Goal: Information Seeking & Learning: Learn about a topic

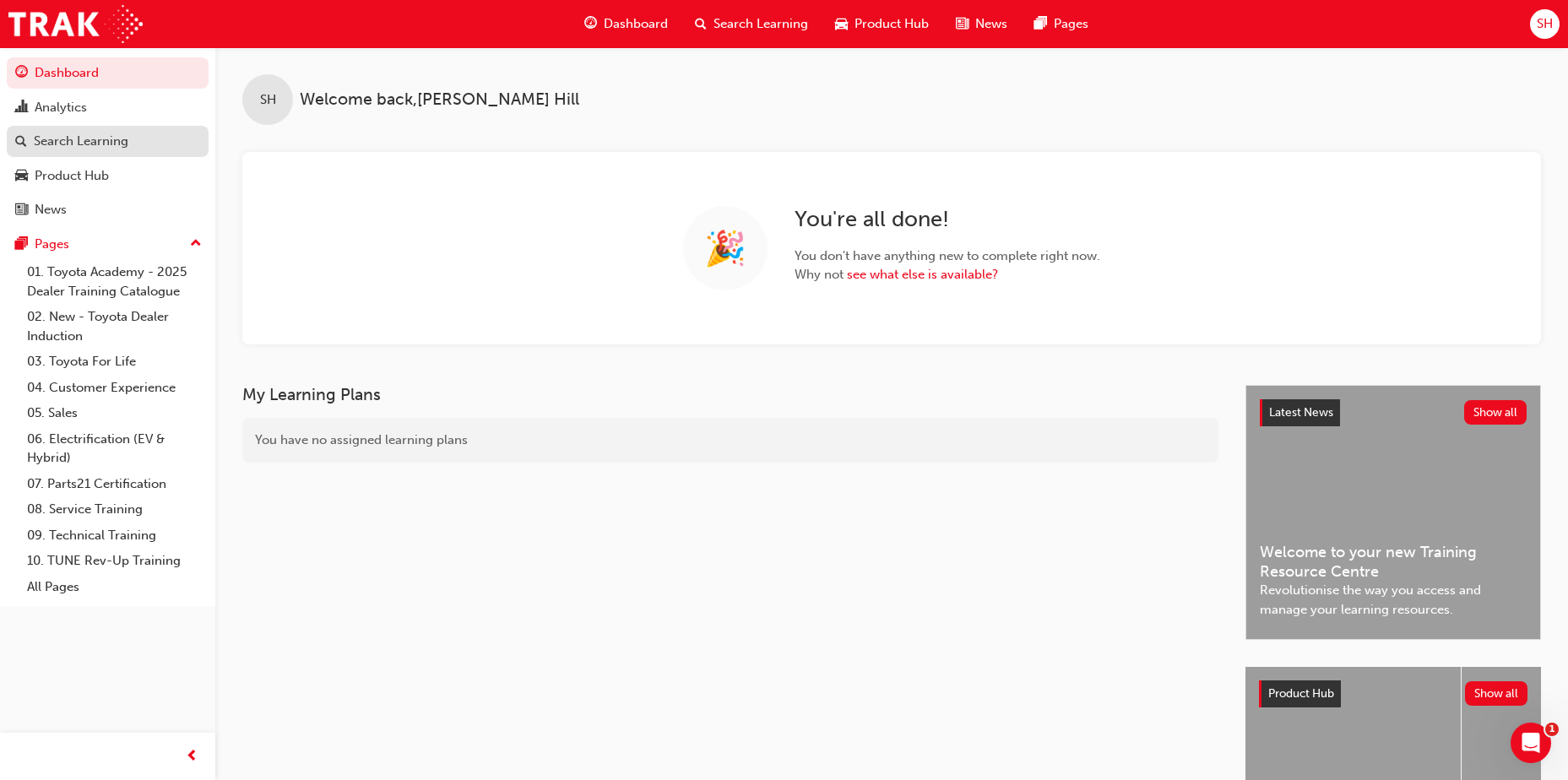
click at [106, 139] on div "Search Learning" at bounding box center [81, 142] width 94 height 20
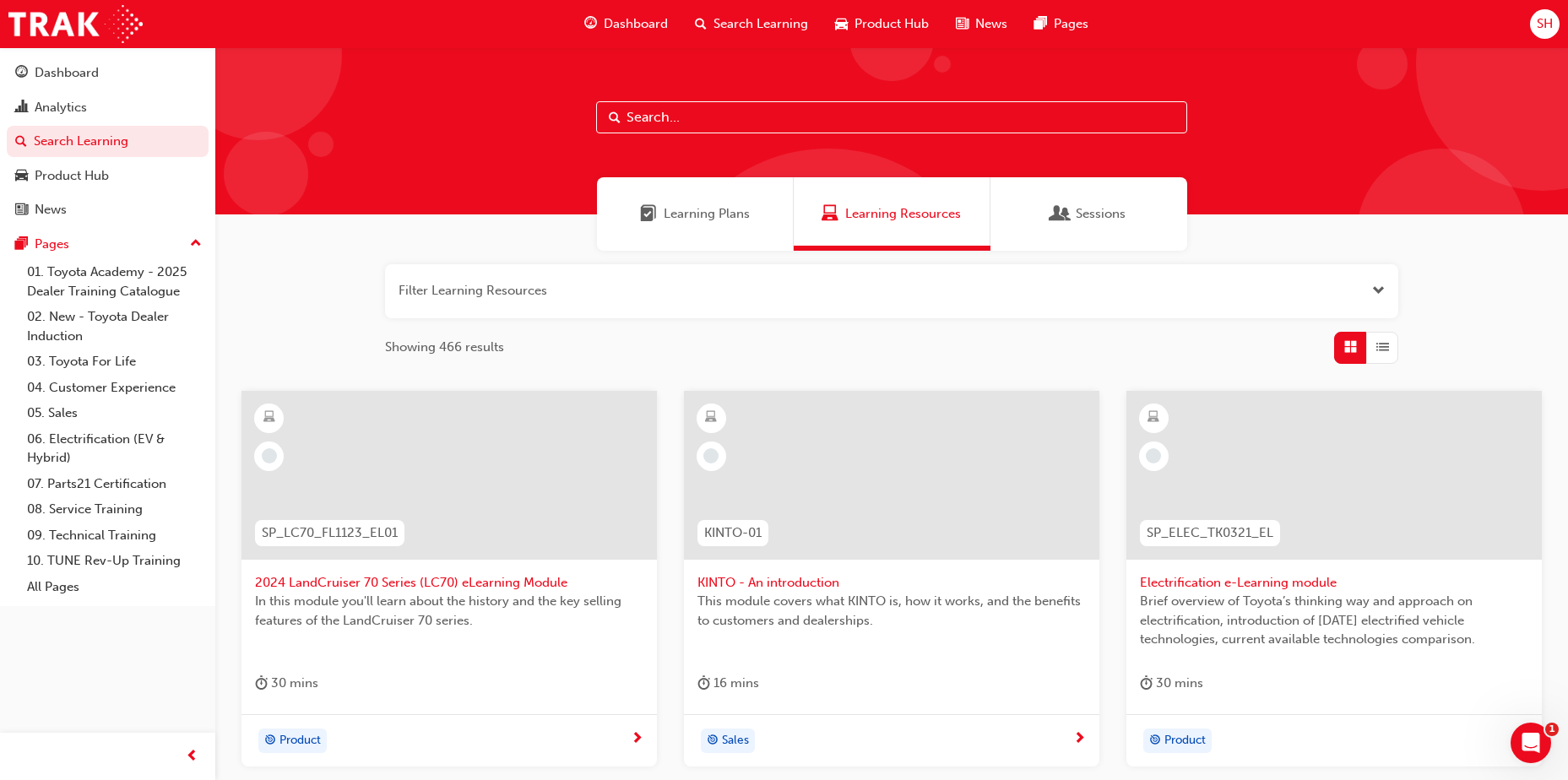
click at [742, 107] on input "text" at bounding box center [892, 118] width 591 height 32
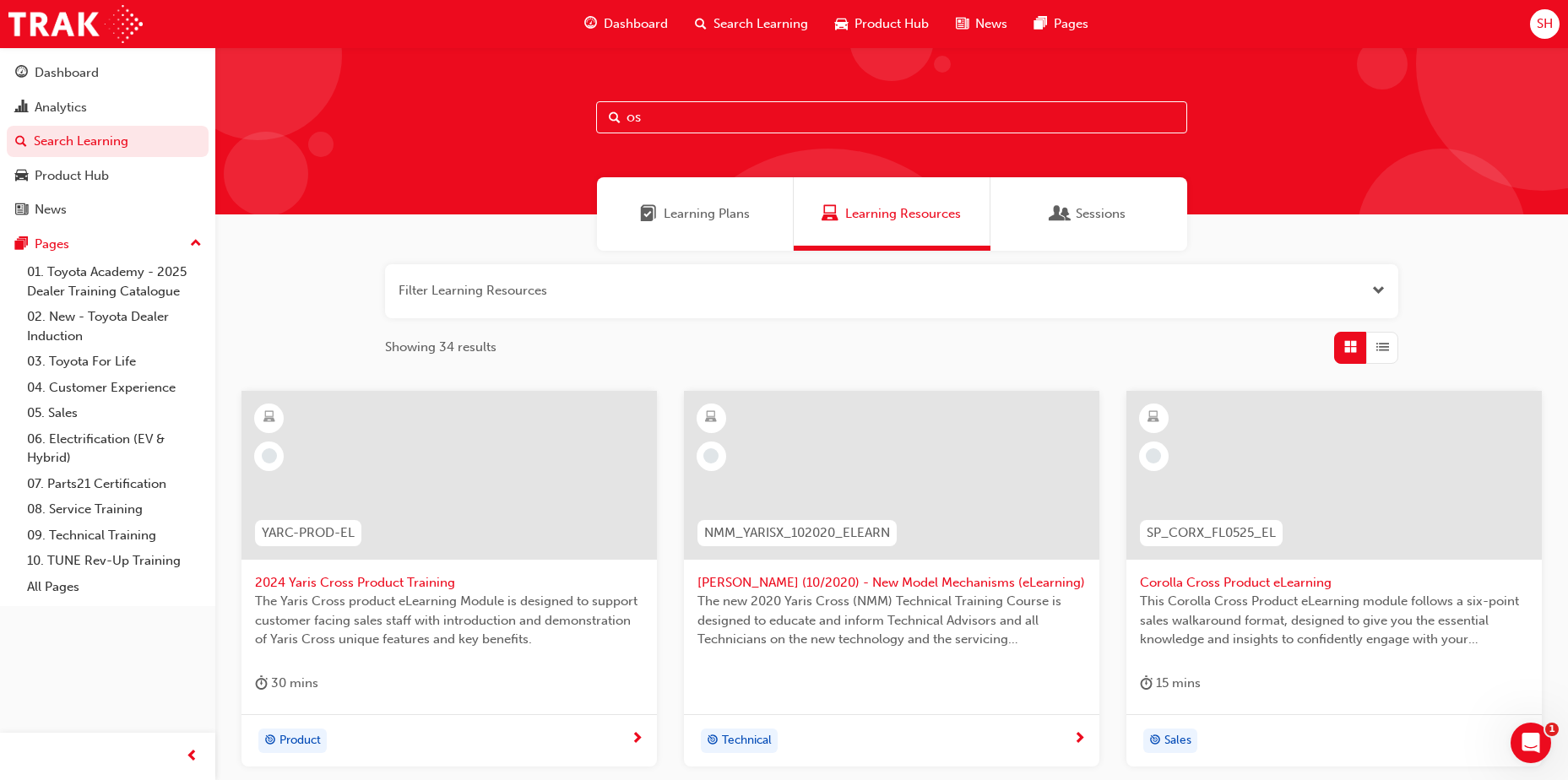
click at [695, 117] on input "os" at bounding box center [892, 118] width 591 height 32
type input "o"
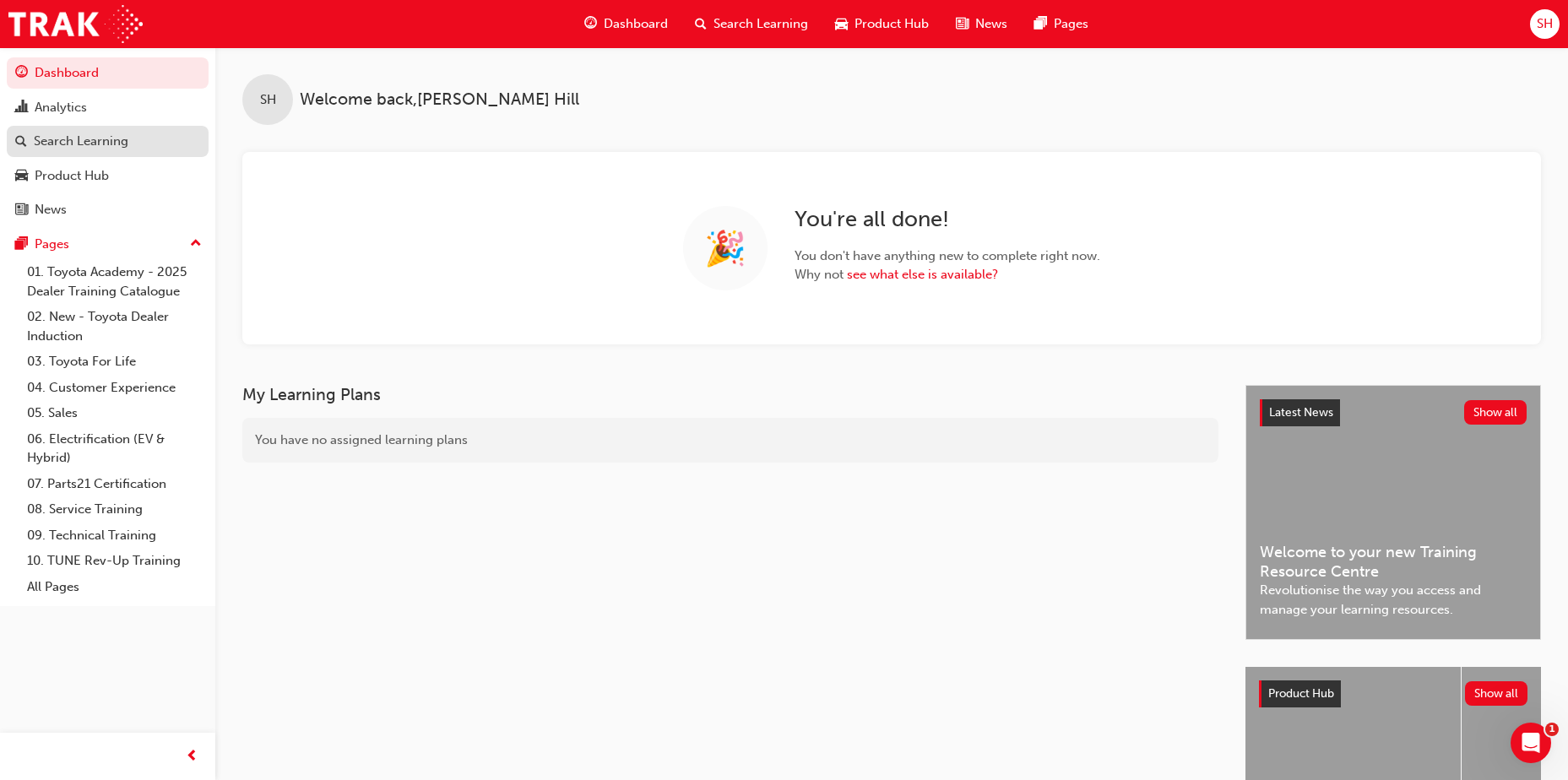
click at [82, 137] on div "Search Learning" at bounding box center [81, 142] width 94 height 20
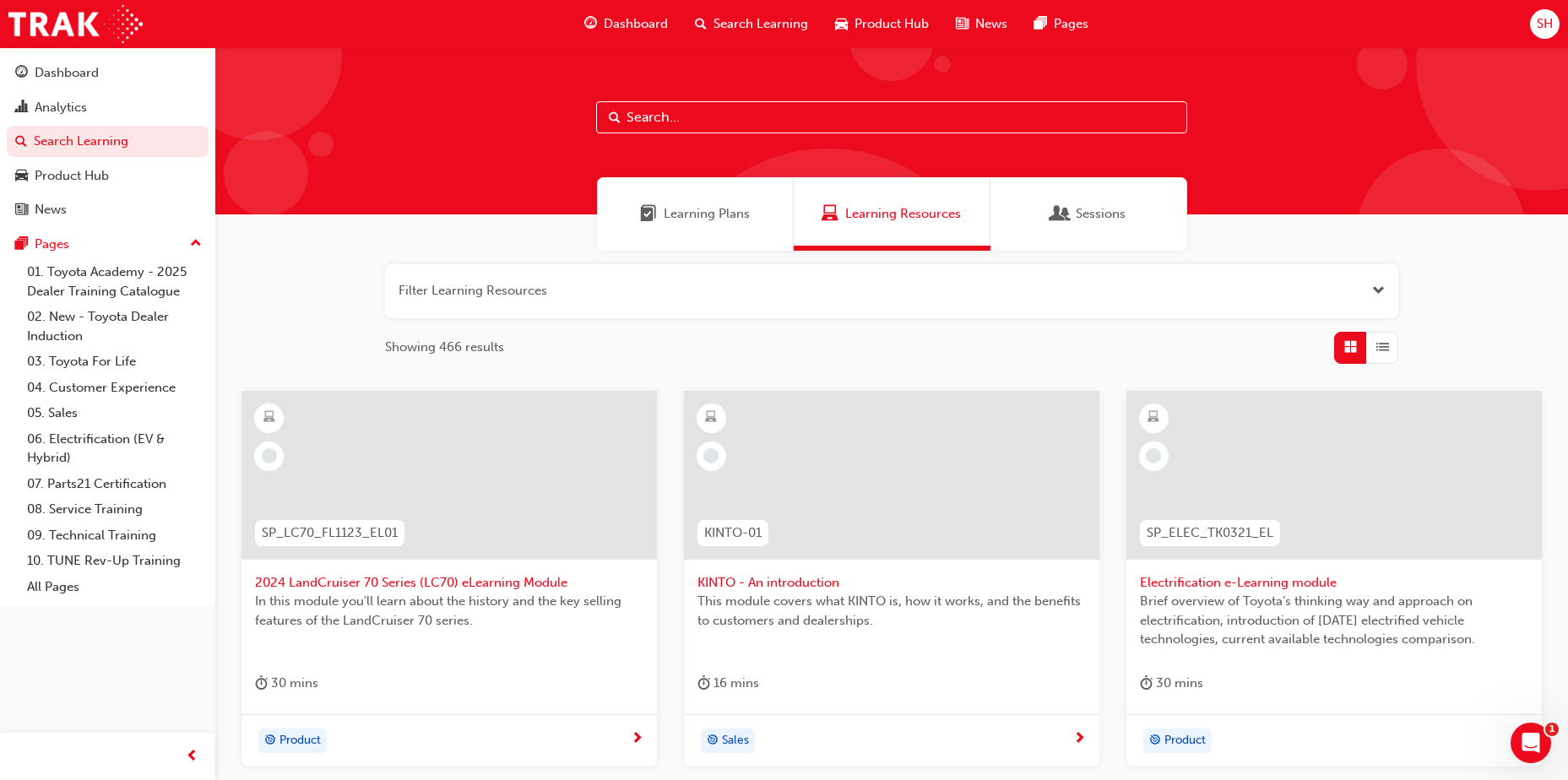
click at [777, 117] on input "text" at bounding box center [892, 118] width 591 height 32
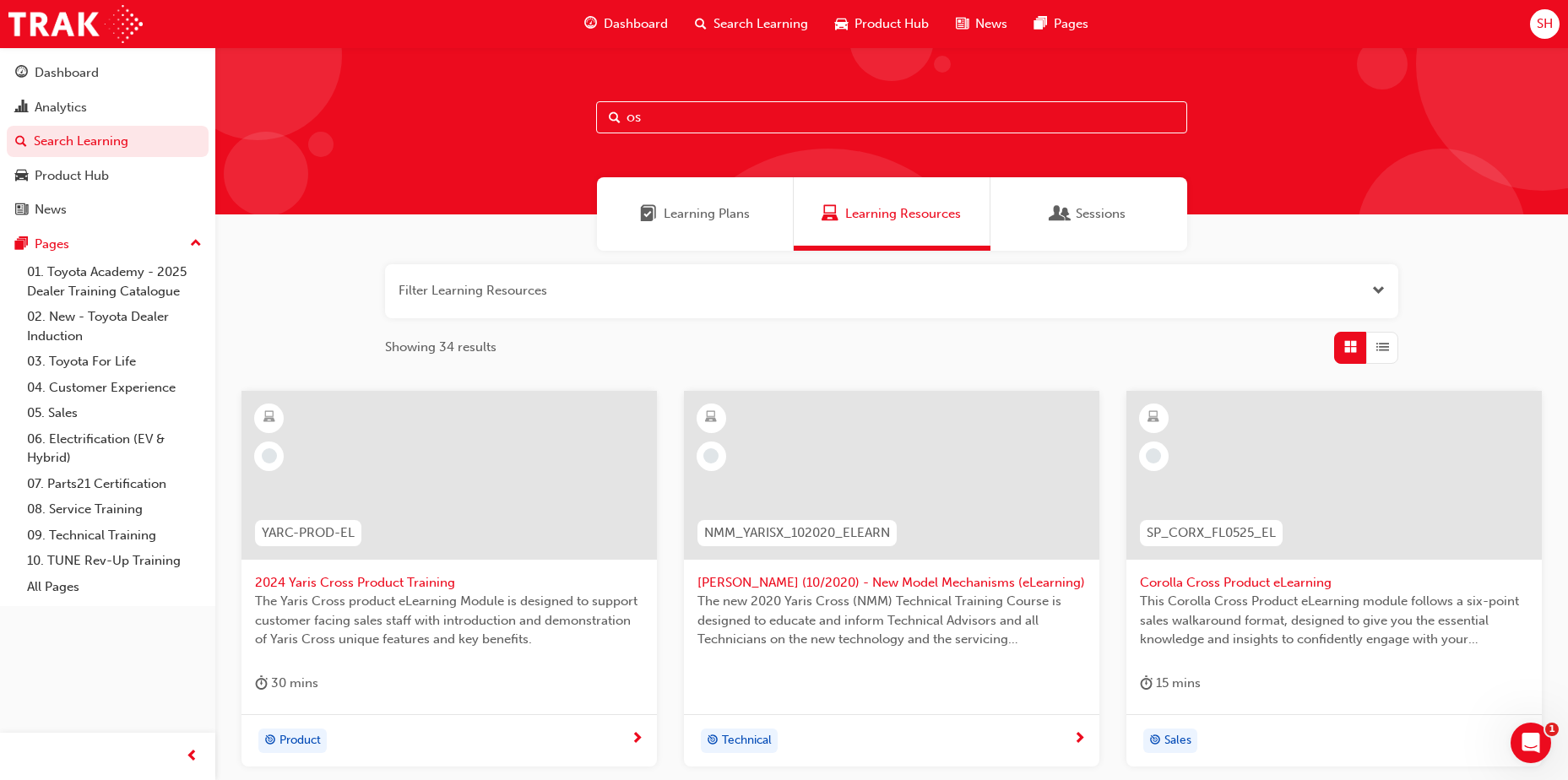
type input "o"
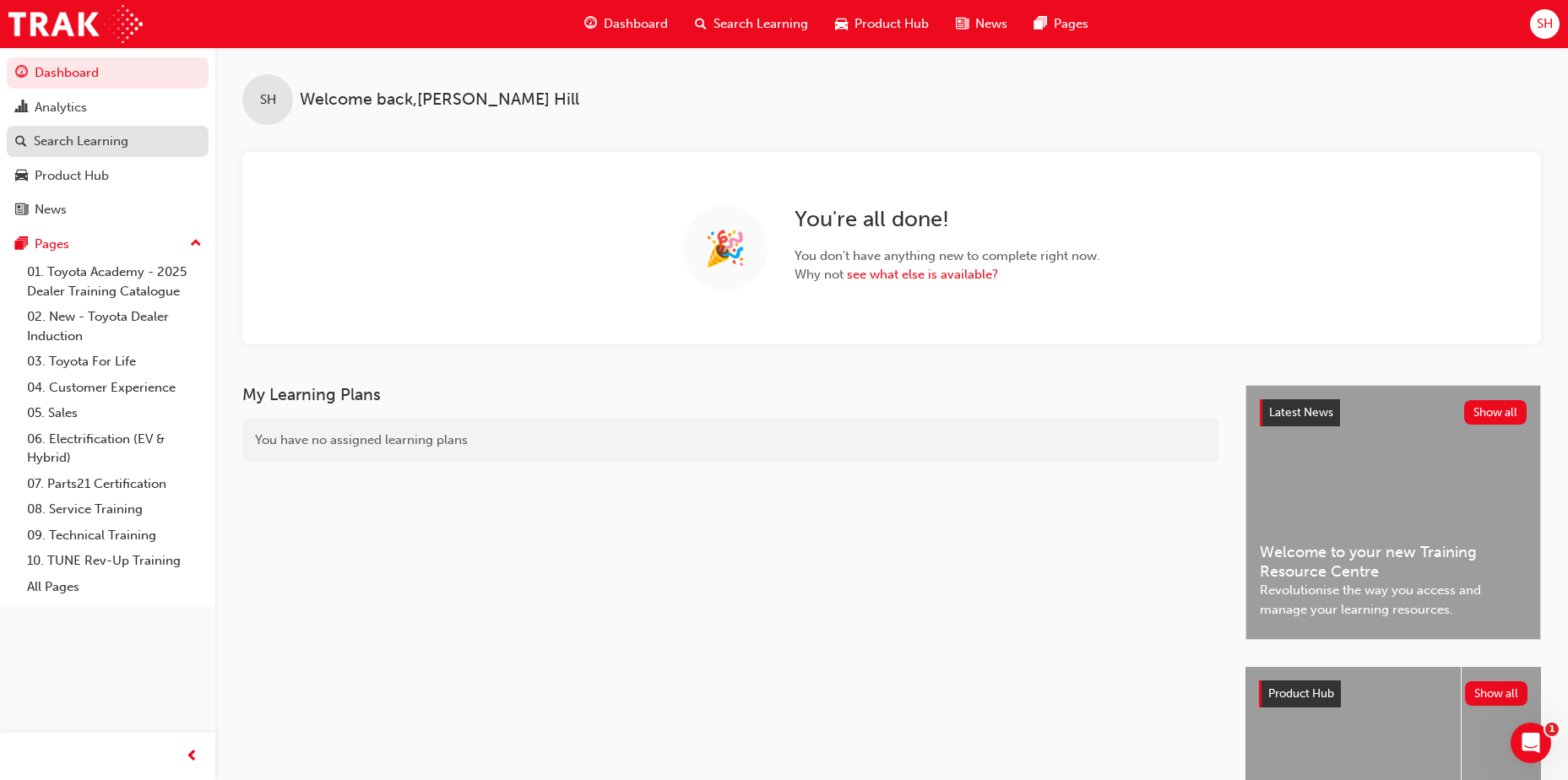
click at [69, 146] on div "Search Learning" at bounding box center [81, 142] width 94 height 20
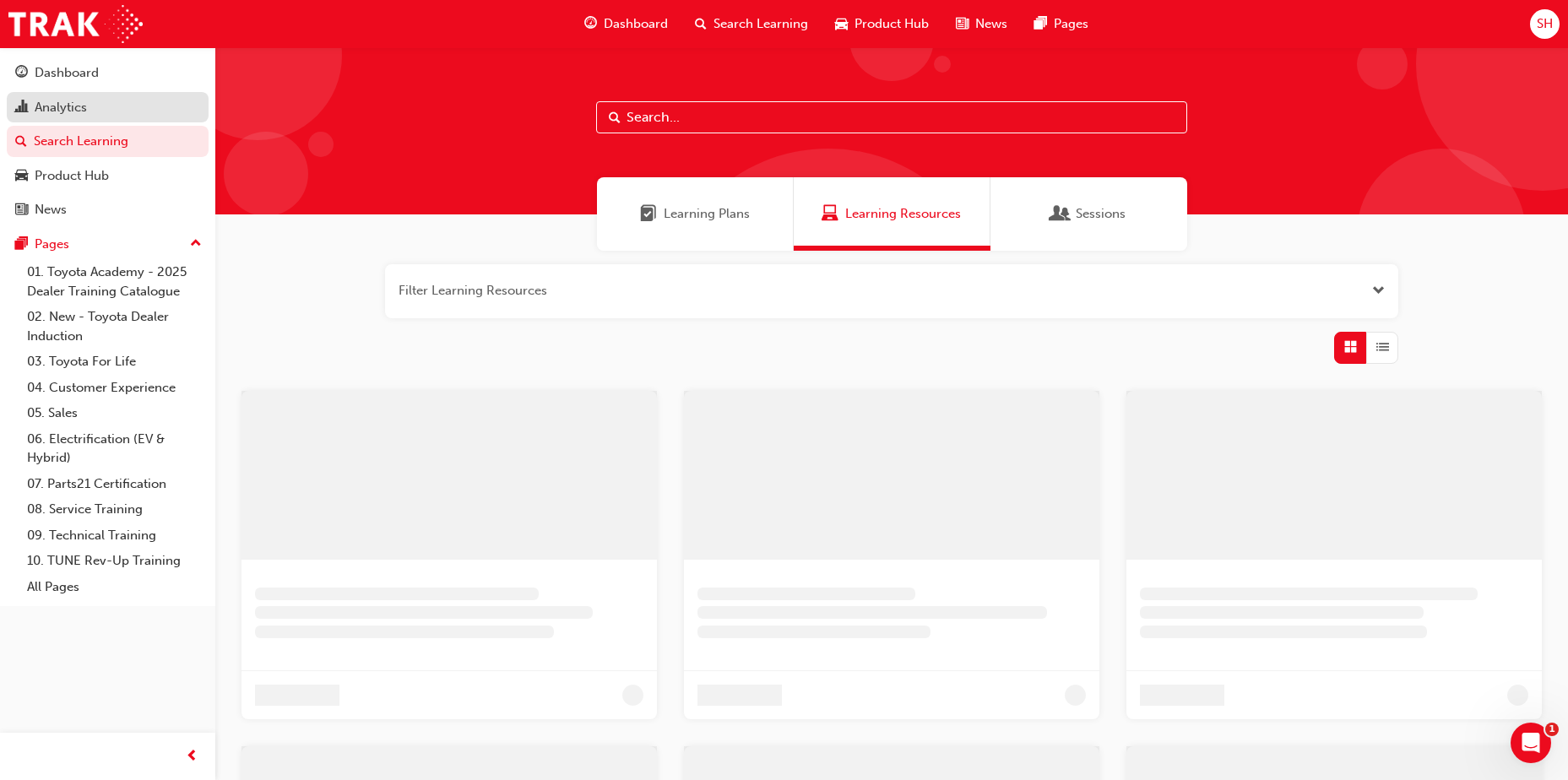
click at [63, 117] on div "Analytics" at bounding box center [108, 107] width 185 height 21
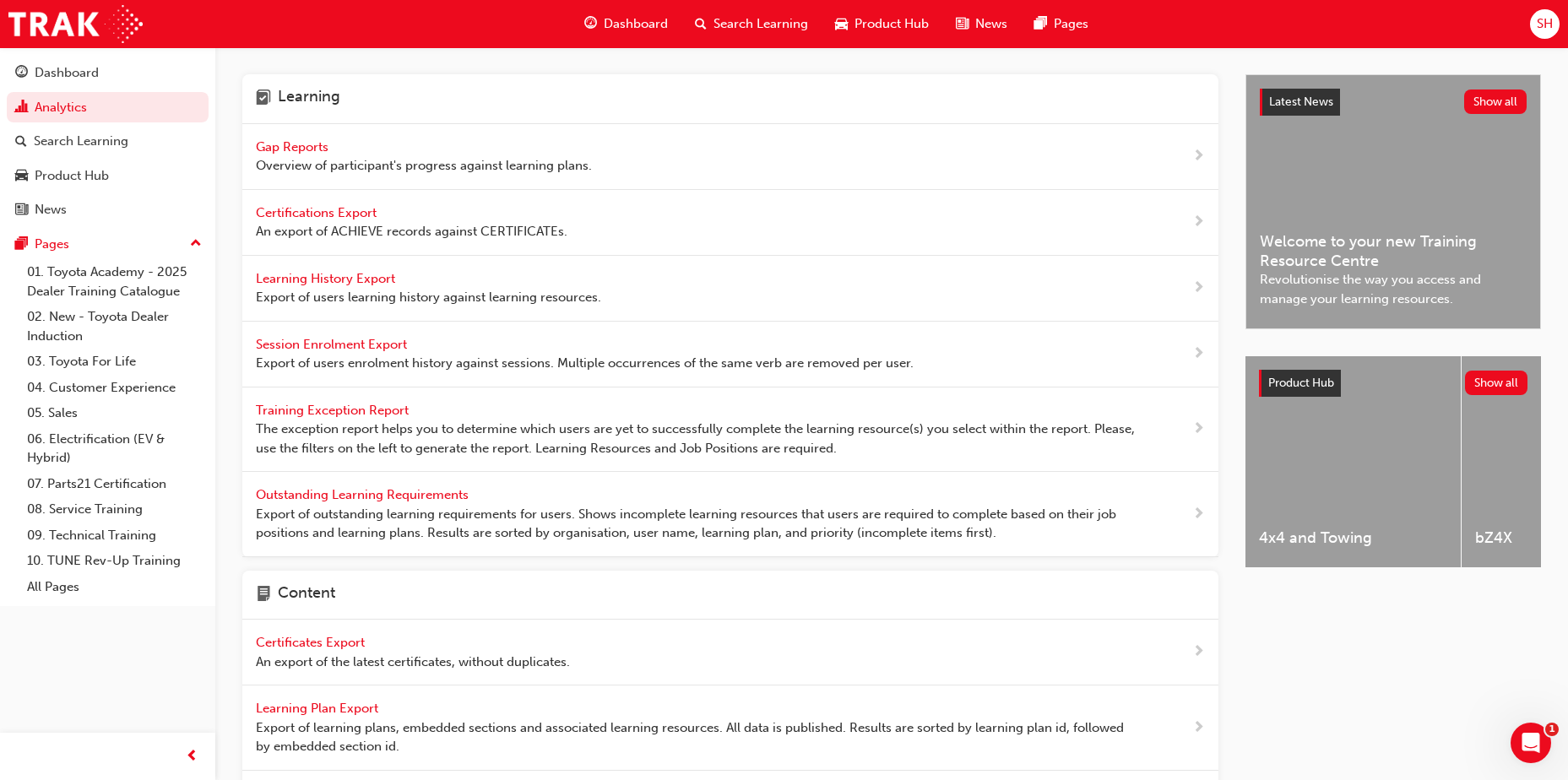
click at [308, 149] on span "Gap Reports" at bounding box center [294, 146] width 76 height 15
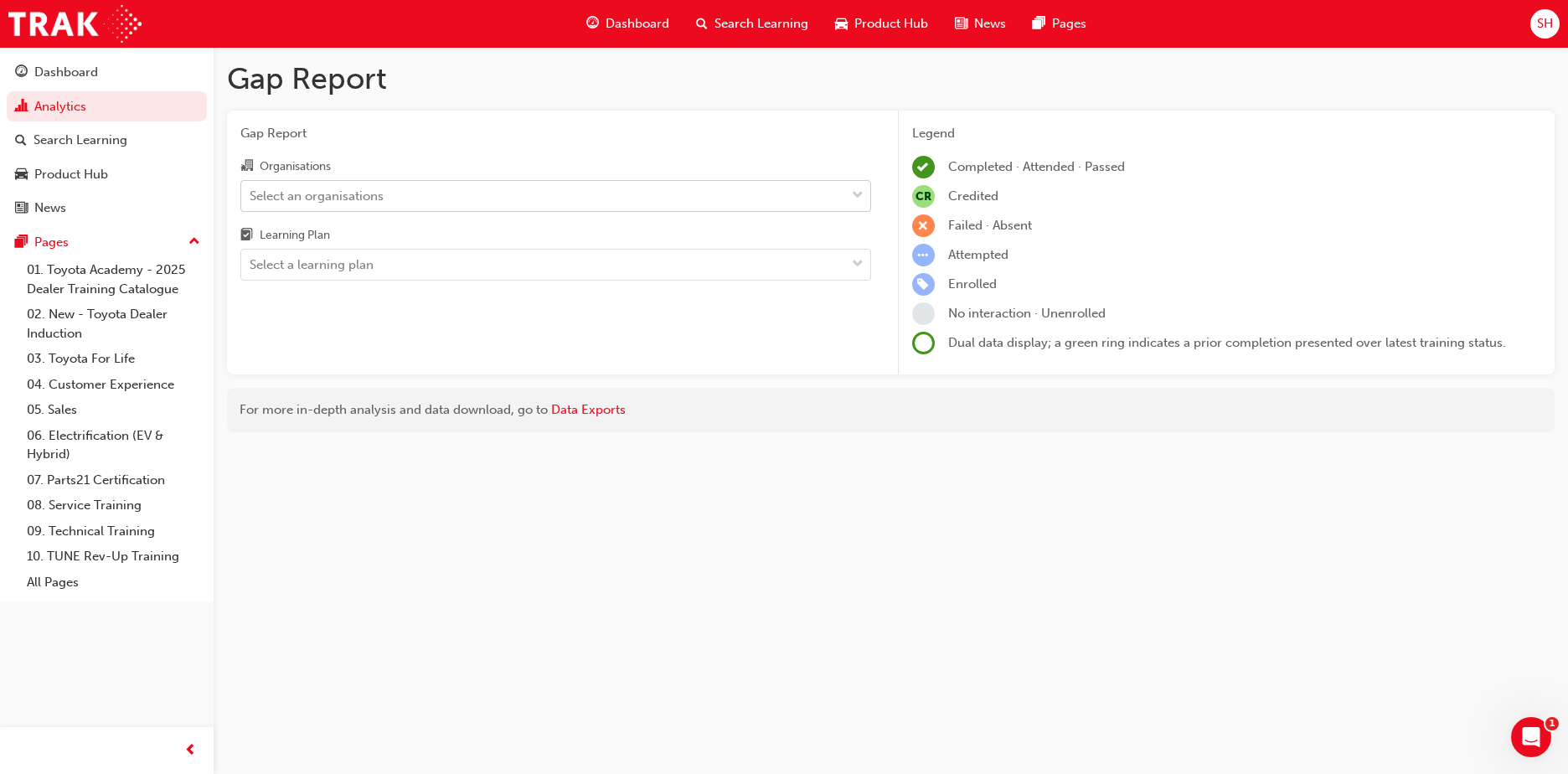
click at [343, 188] on div "Select an organisations" at bounding box center [316, 196] width 134 height 20
click at [251, 188] on input "Organisations Select an organisations" at bounding box center [250, 195] width 2 height 14
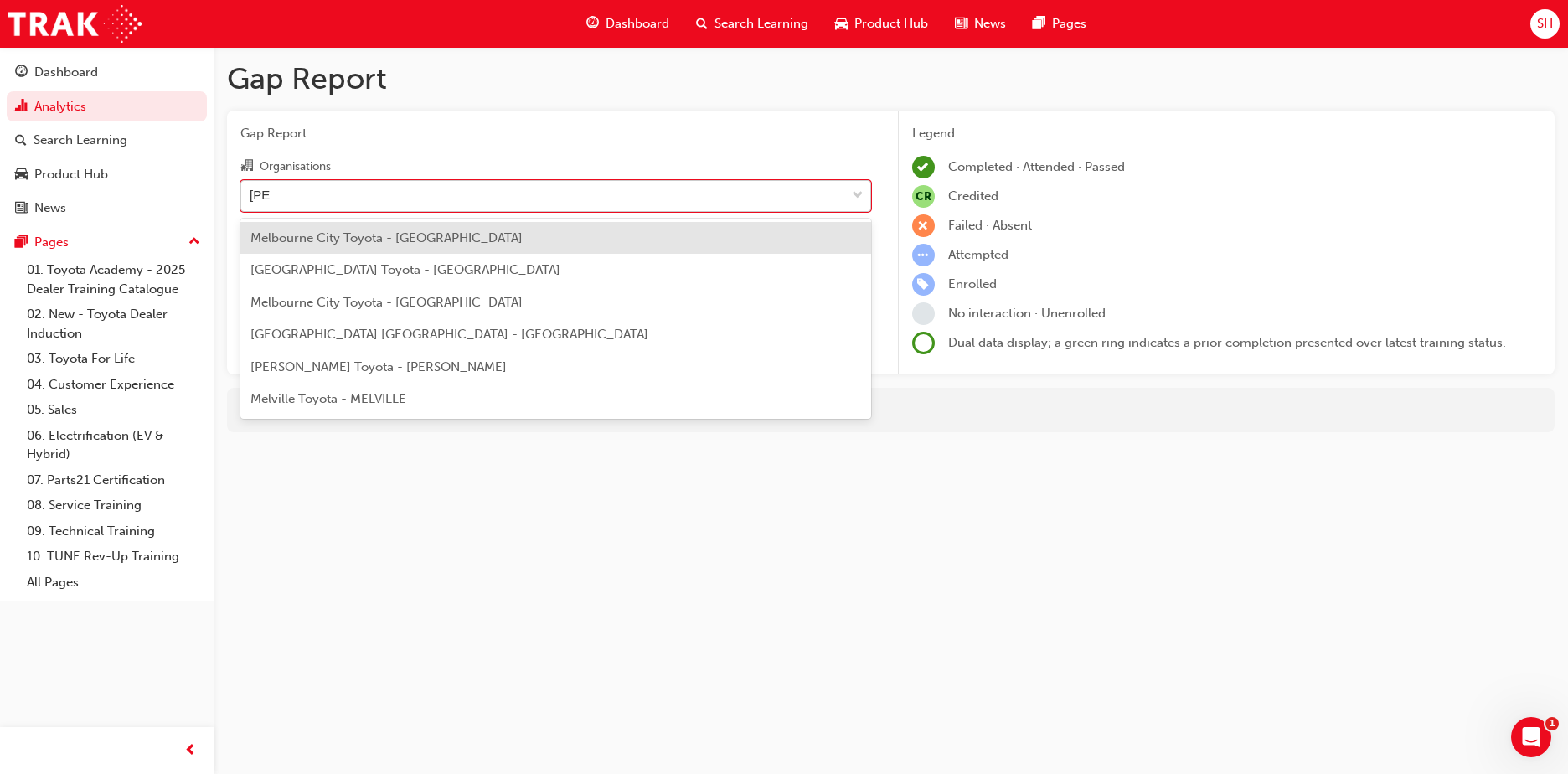
type input "melb"
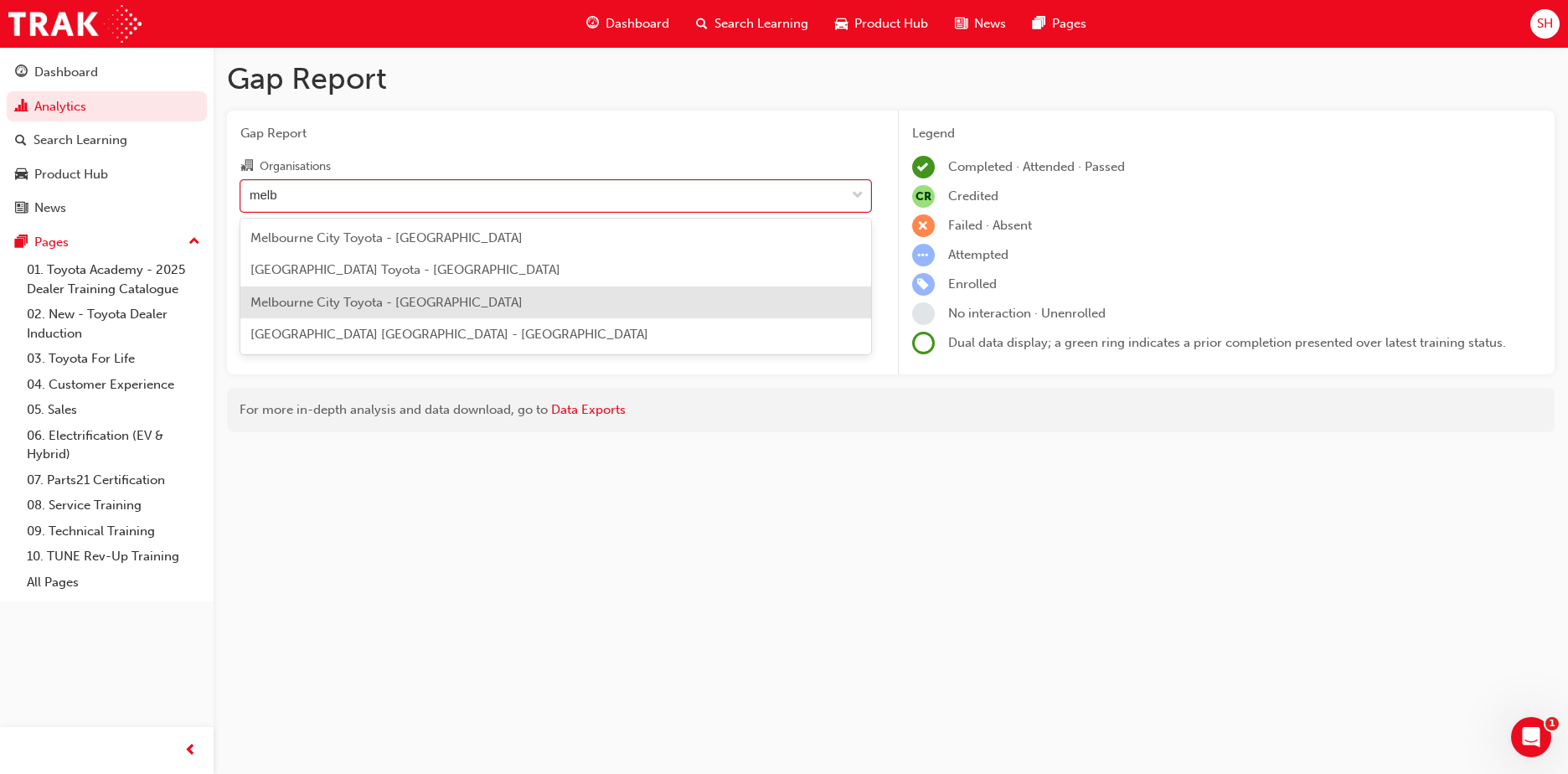
click at [351, 309] on span "Melbourne City Toyota - MELBOURNE" at bounding box center [386, 302] width 272 height 15
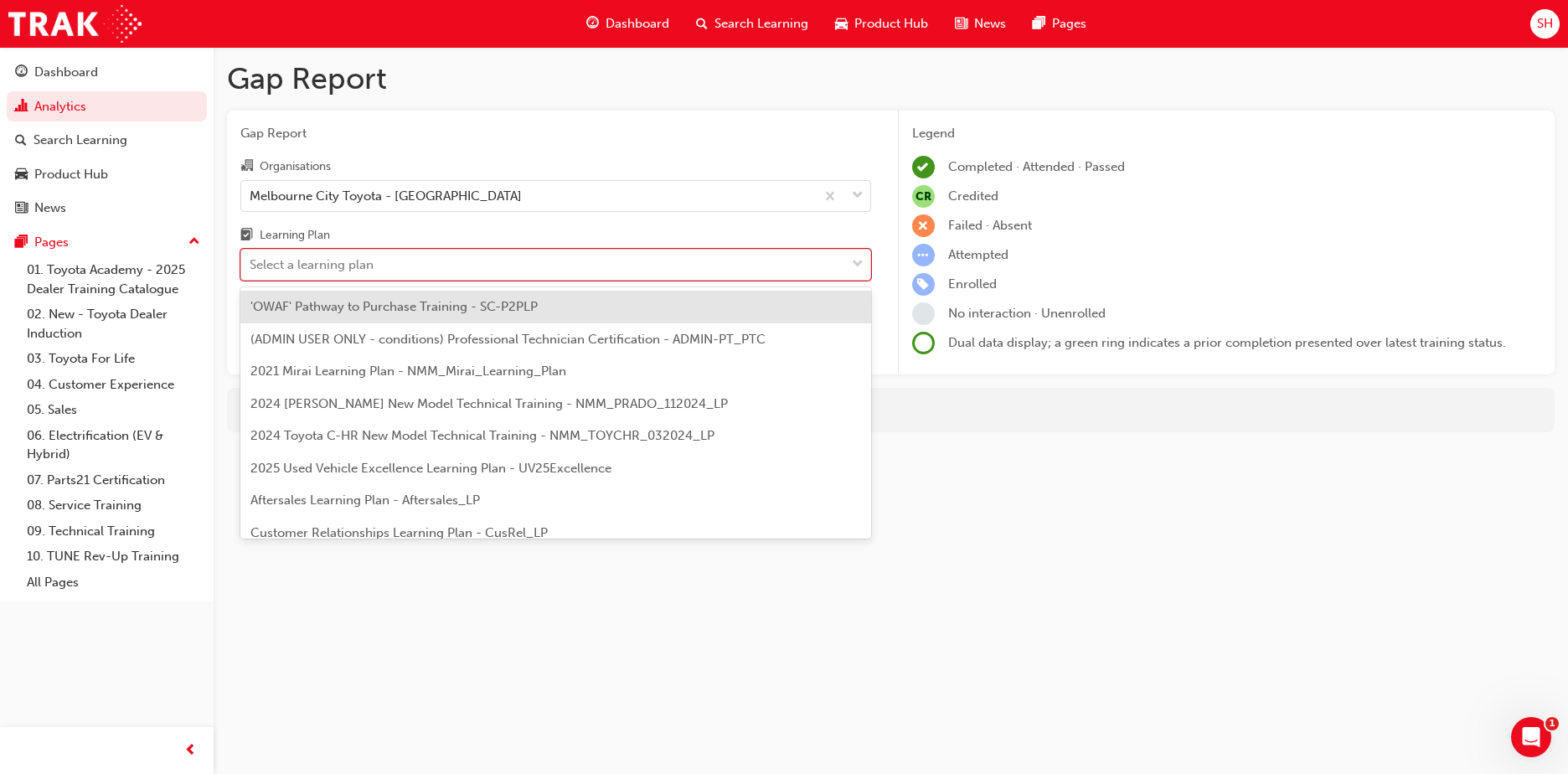
click at [345, 268] on div "Select a learning plan" at bounding box center [311, 266] width 124 height 20
click at [251, 268] on input "Learning Plan option 'OWAF' Pathway to Purchase Training - SC-P2PLP focused, 1 …" at bounding box center [250, 265] width 2 height 14
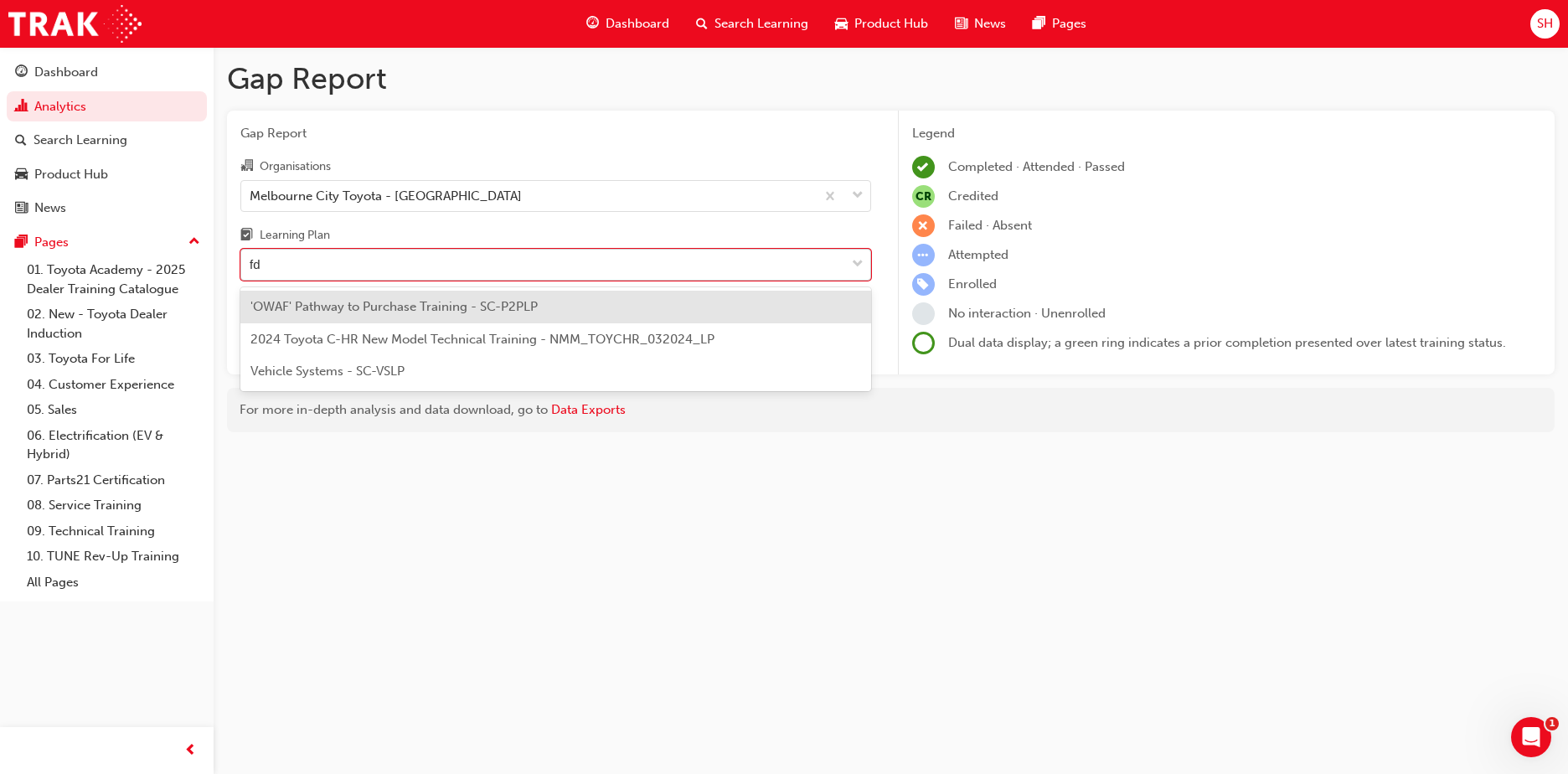
type input "f"
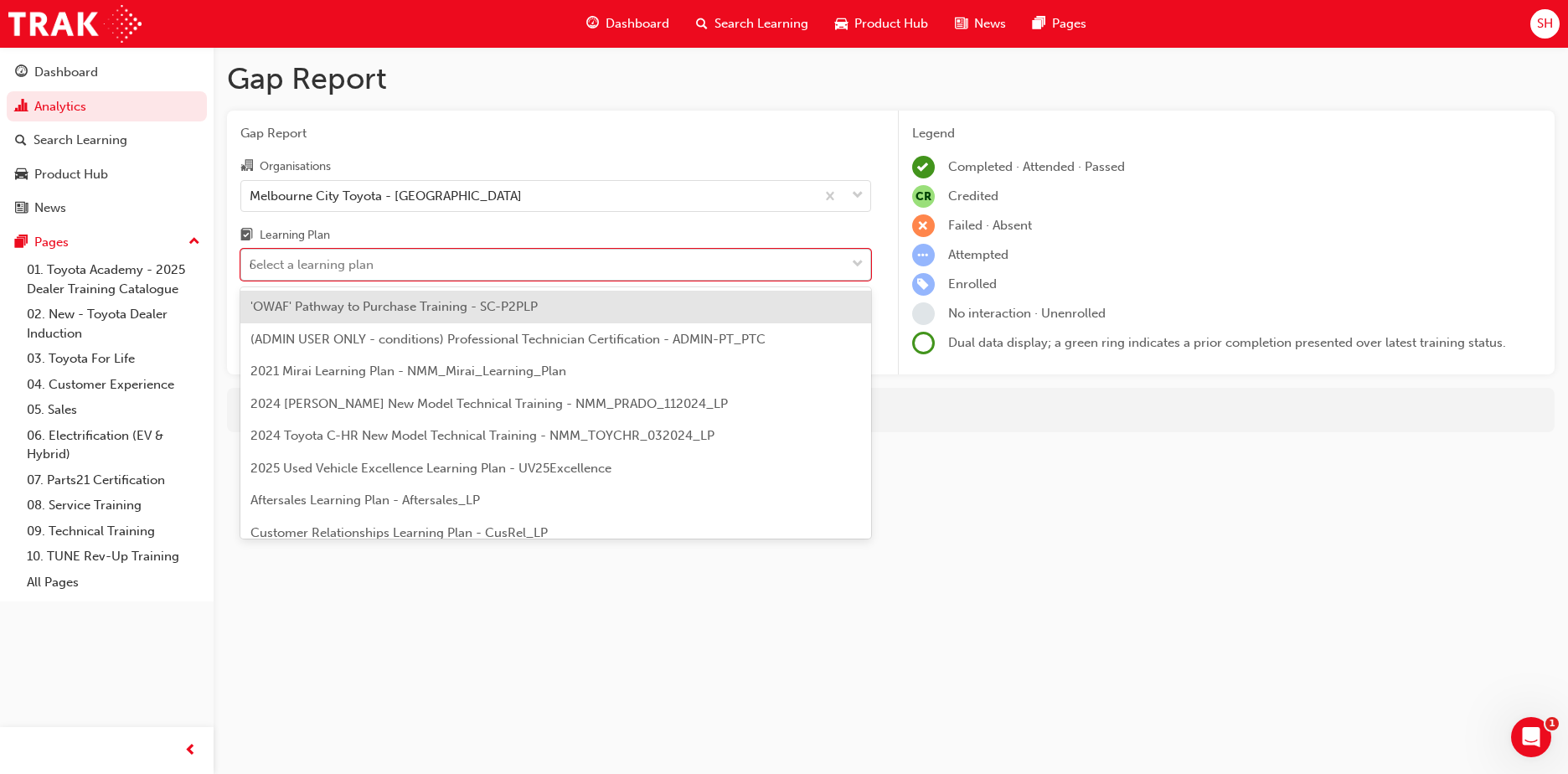
type input "dt"
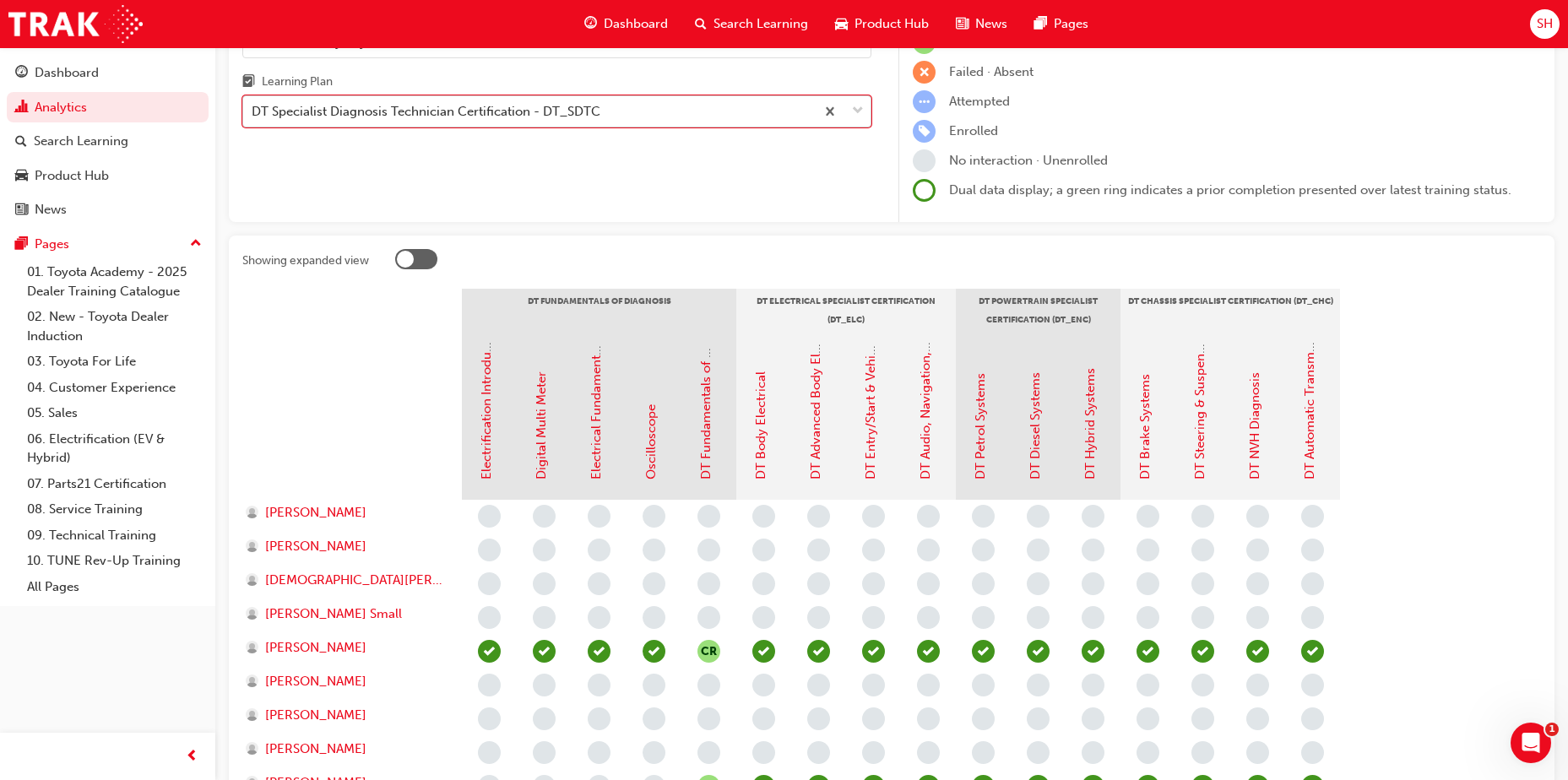
scroll to position [169, 0]
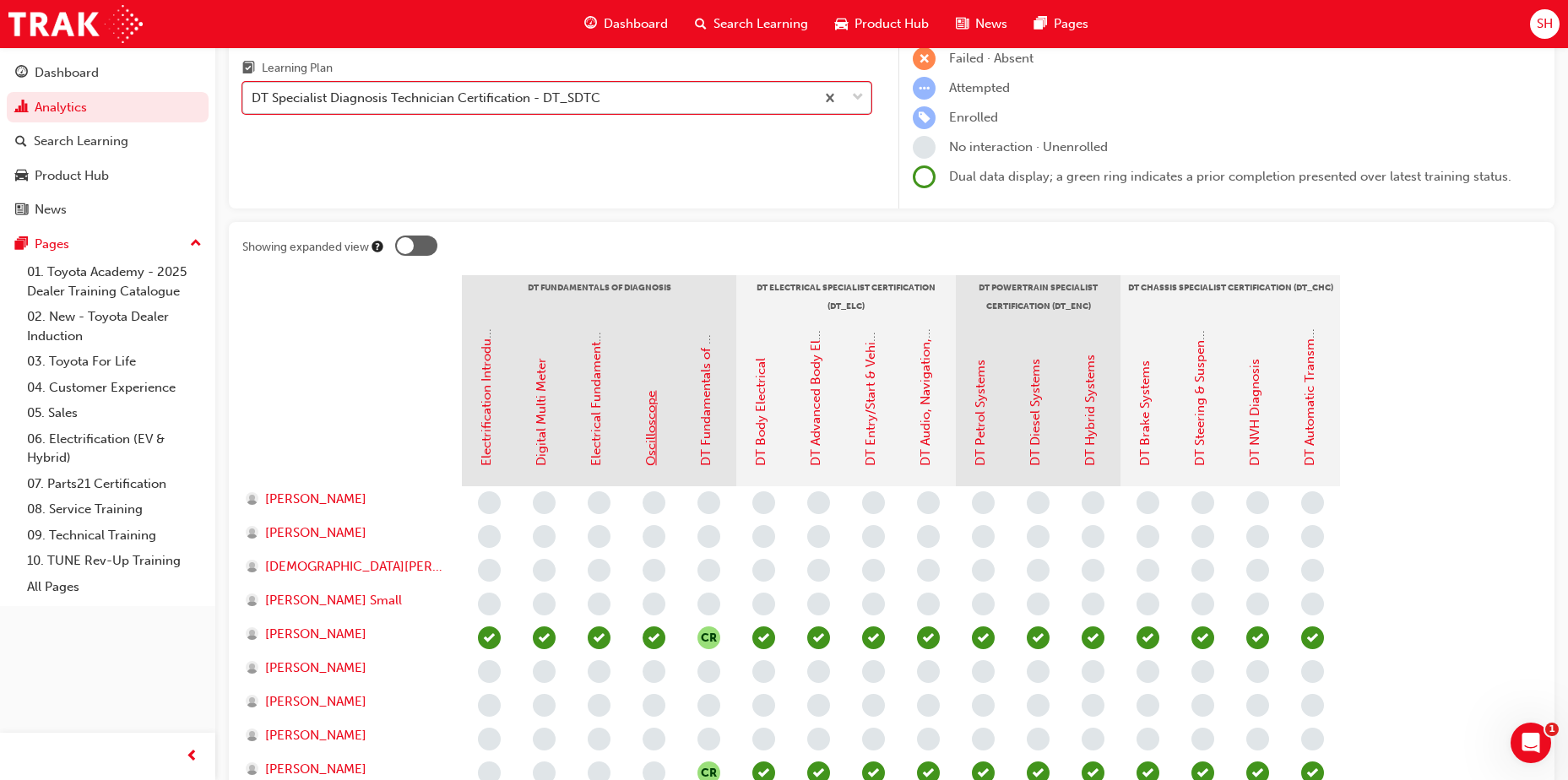
click at [655, 442] on link "Oscilloscope" at bounding box center [651, 429] width 15 height 75
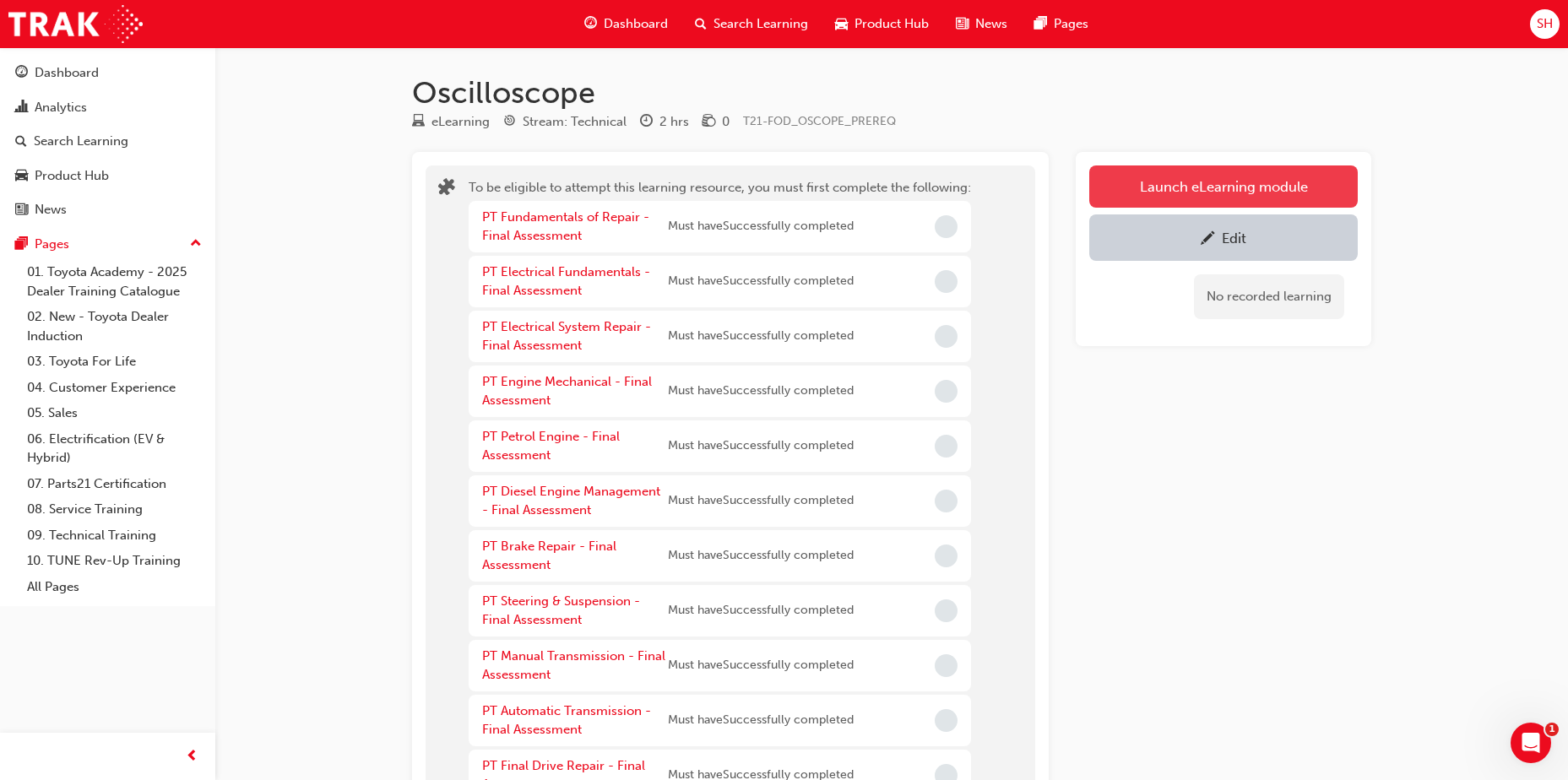
click at [1250, 190] on button "Launch eLearning module" at bounding box center [1223, 186] width 269 height 42
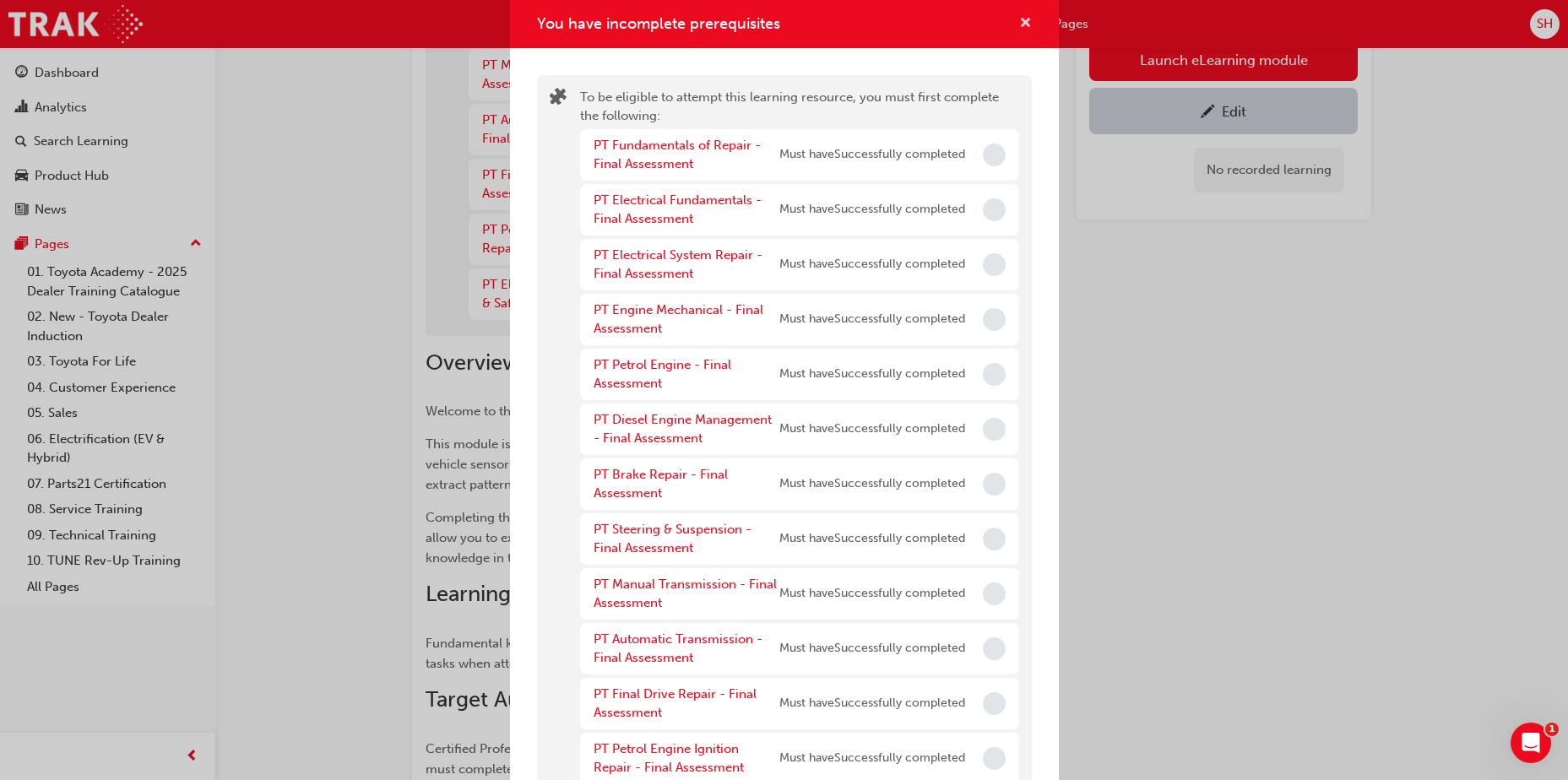
click at [1019, 24] on span "cross-icon" at bounding box center [1025, 24] width 13 height 15
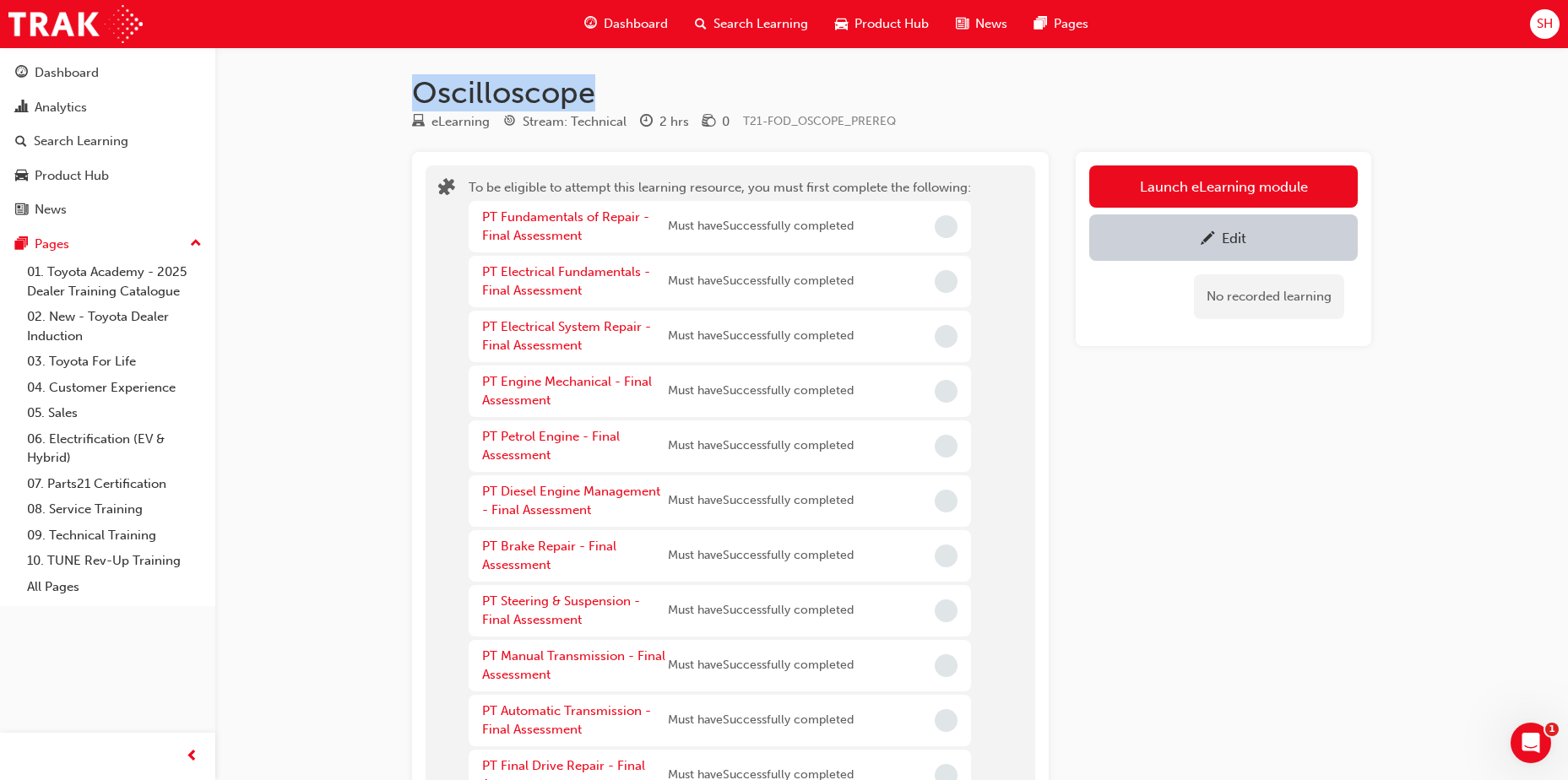
drag, startPoint x: 596, startPoint y: 95, endPoint x: 411, endPoint y: 103, distance: 185.2
click at [411, 103] on div "Oscilloscope eLearning Stream: Technical 2 hrs 0 T21-FOD_OSCOPE_PREREQ To be el…" at bounding box center [892, 783] width 1014 height 1417
copy h1 "Oscilloscope"
click at [733, 31] on span "Search Learning" at bounding box center [760, 24] width 94 height 20
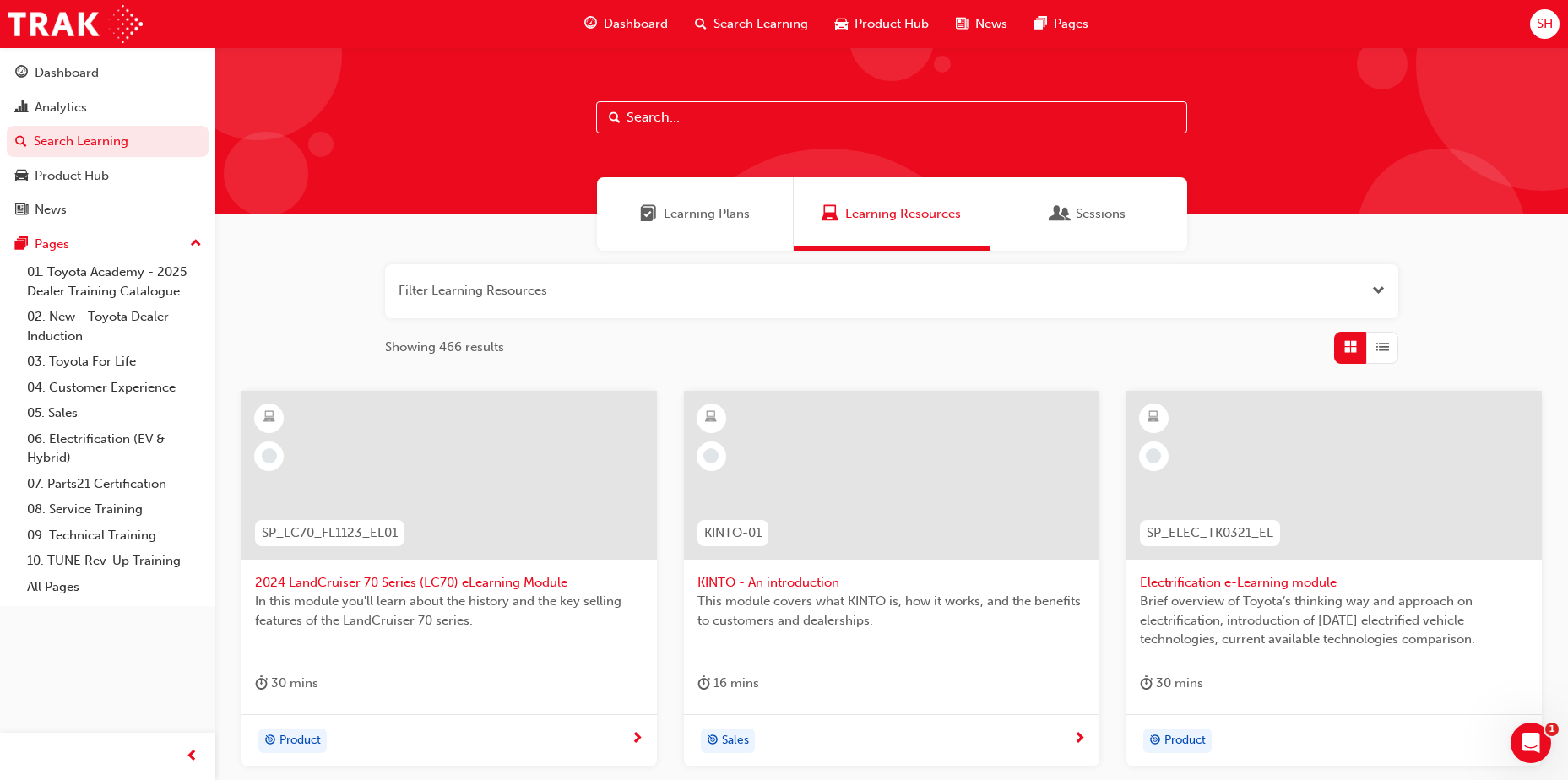
paste input "Oscilloscope"
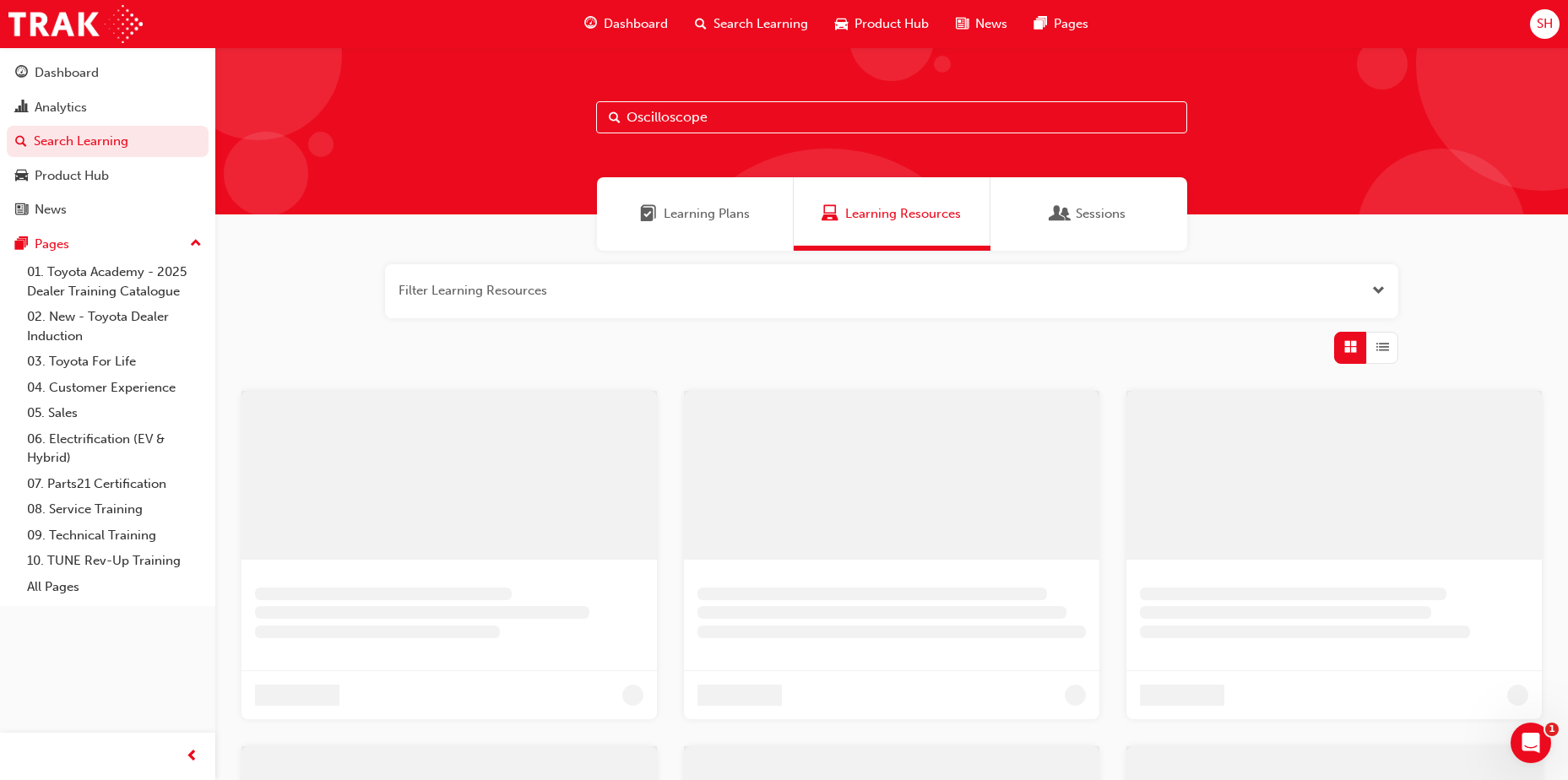
type input "Oscilloscope"
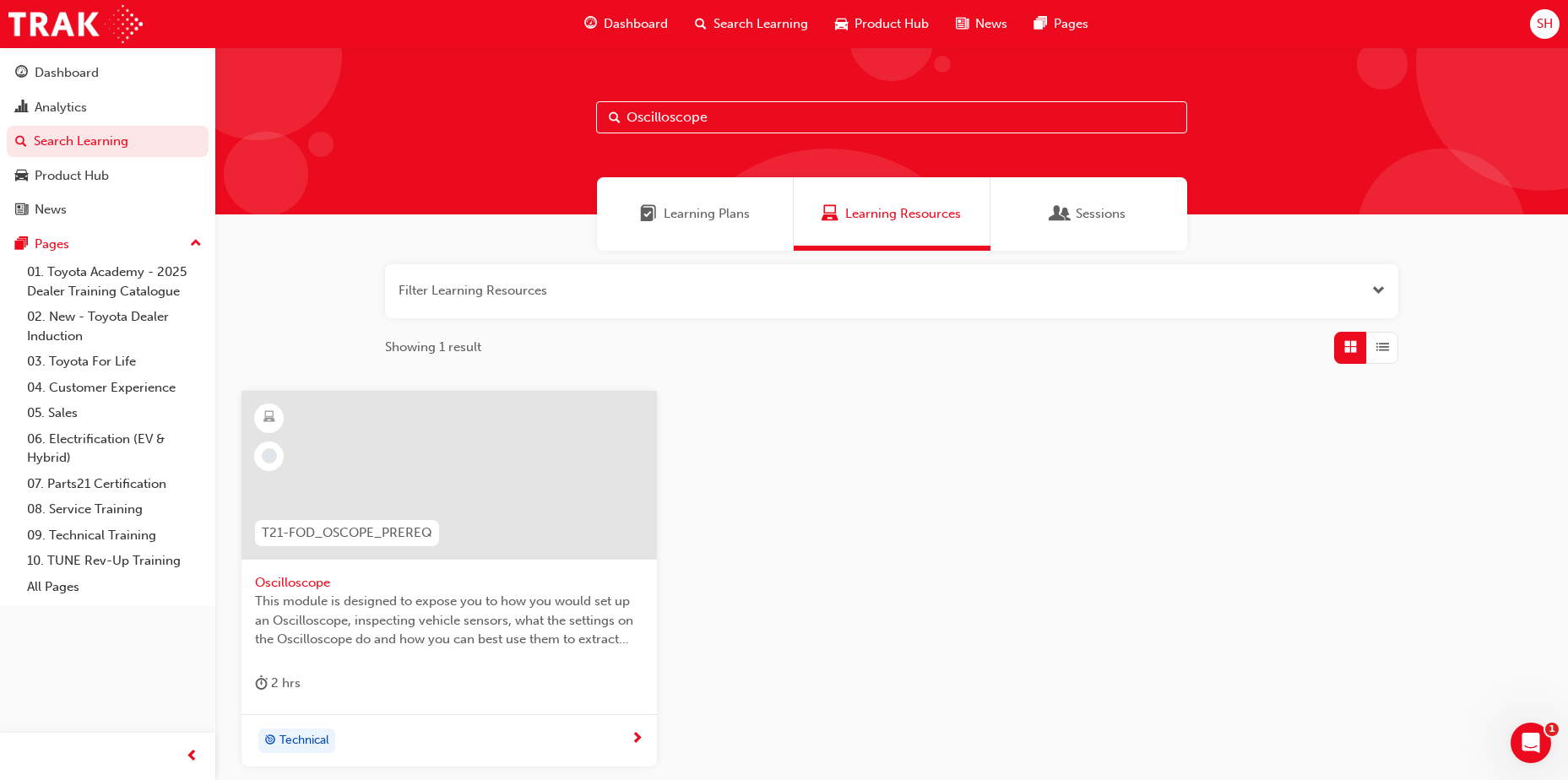
click at [504, 486] on div at bounding box center [449, 475] width 415 height 169
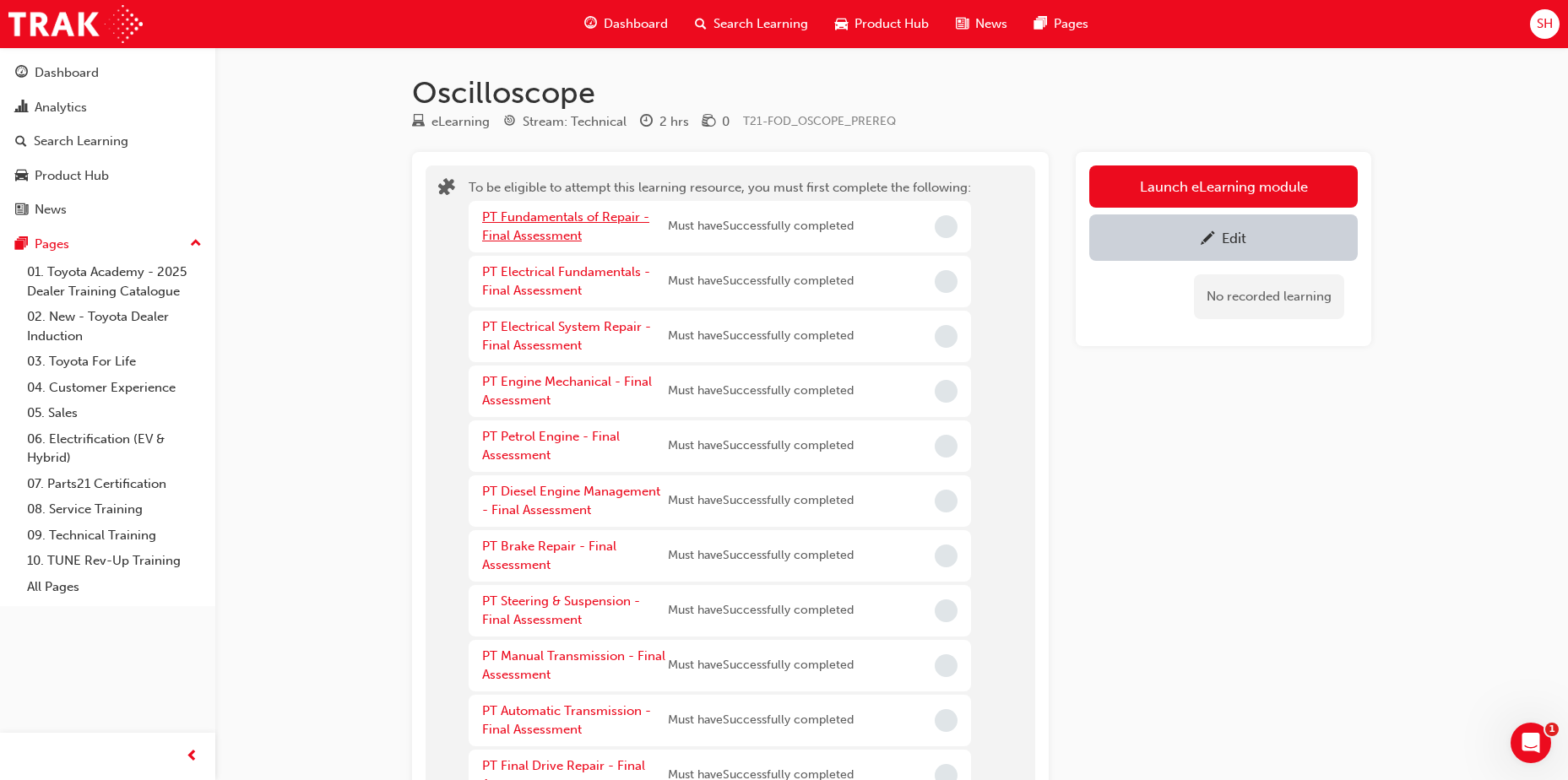
click at [534, 235] on link "PT Fundamentals of Repair - Final Assessment" at bounding box center [566, 226] width 167 height 35
click at [1264, 171] on button "Launch eLearning module" at bounding box center [1223, 186] width 269 height 42
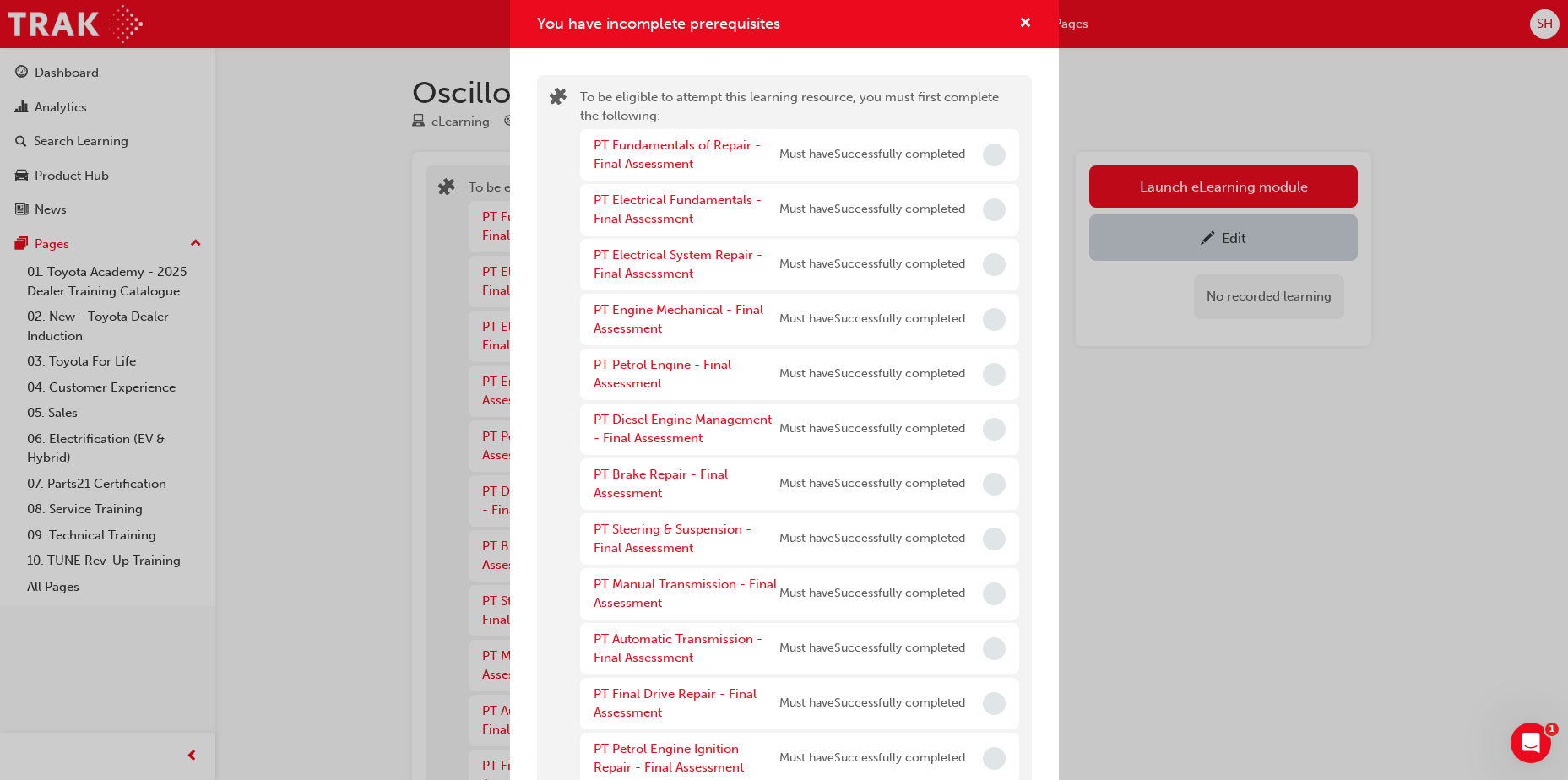
click at [983, 159] on span "Incomplete" at bounding box center [994, 155] width 22 height 22
click at [1019, 26] on span "cross-icon" at bounding box center [1025, 24] width 13 height 15
